Goal: Find specific page/section: Find specific page/section

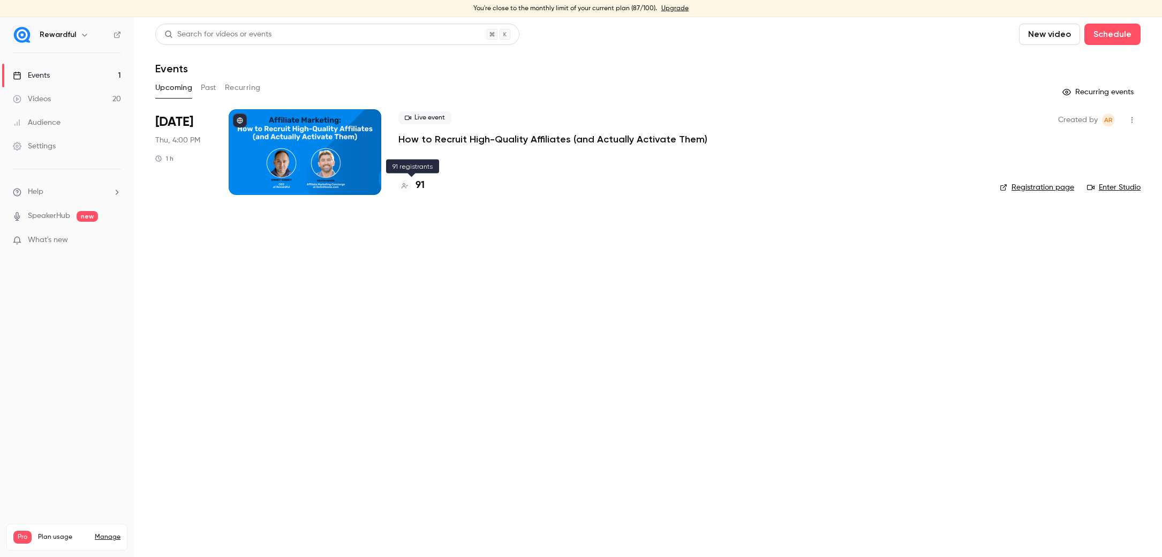
click at [420, 189] on h4 "91" at bounding box center [420, 185] width 9 height 14
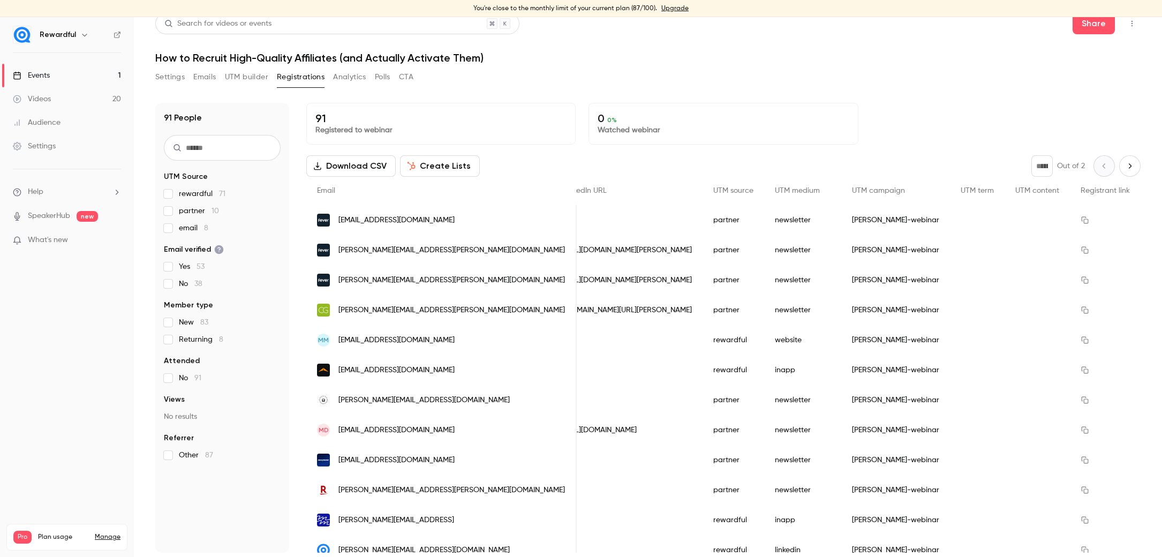
scroll to position [11, 0]
click at [73, 77] on link "Events 1" at bounding box center [67, 76] width 134 height 24
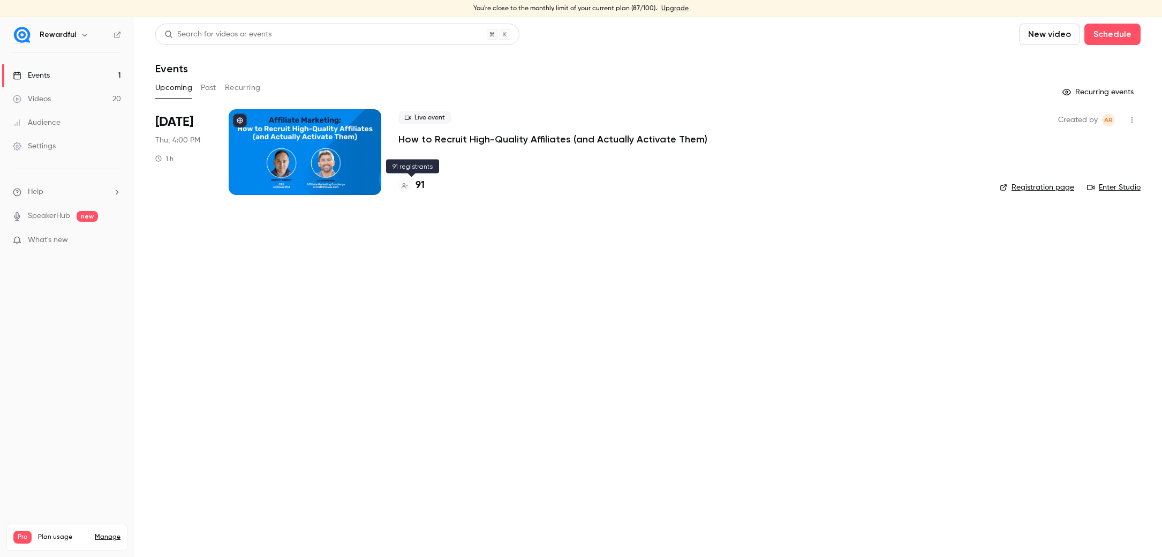
click at [421, 183] on h4 "91" at bounding box center [420, 185] width 9 height 14
